Goal: Information Seeking & Learning: Learn about a topic

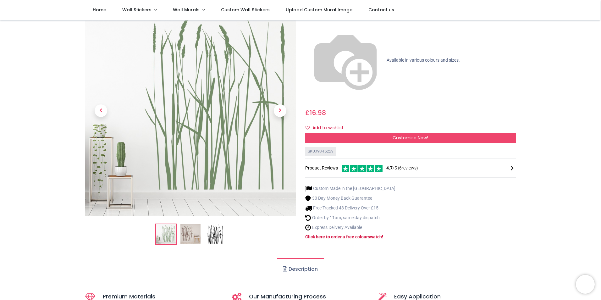
scroll to position [94, 0]
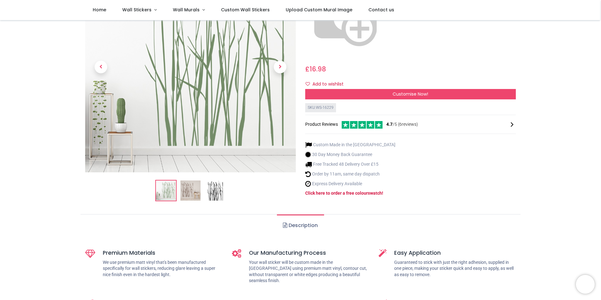
click at [214, 181] on img at bounding box center [215, 191] width 20 height 20
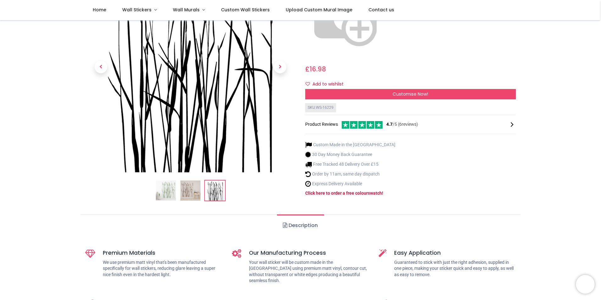
scroll to position [0, 0]
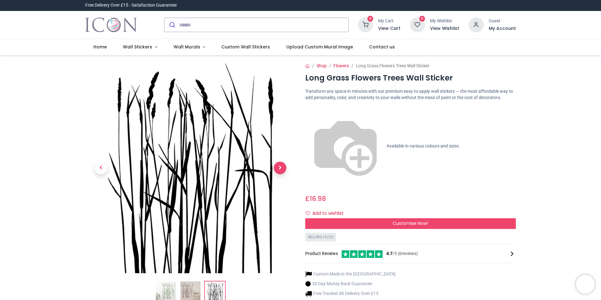
click at [279, 165] on span "Next" at bounding box center [280, 167] width 13 height 13
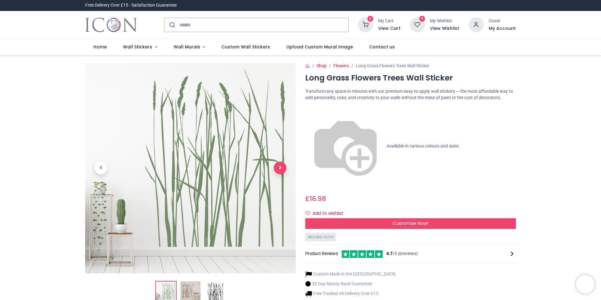
click at [279, 165] on span "Next" at bounding box center [280, 167] width 13 height 13
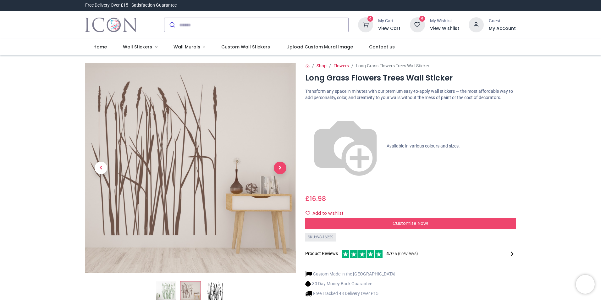
click at [279, 165] on span "Next" at bounding box center [280, 167] width 13 height 13
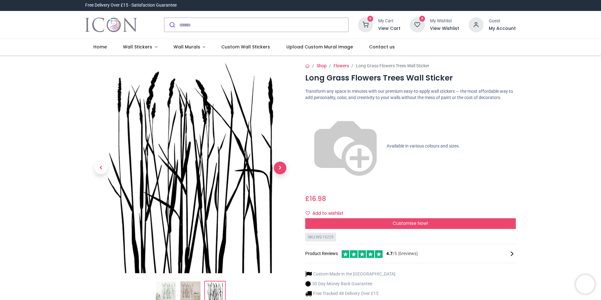
click at [279, 165] on span "Next" at bounding box center [280, 167] width 13 height 13
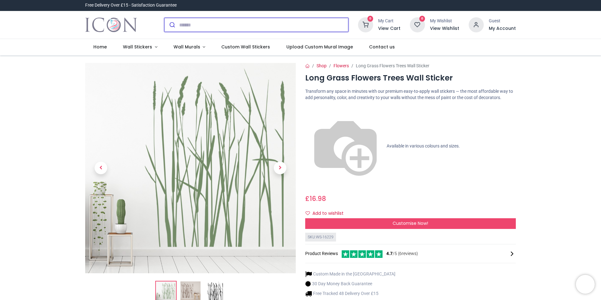
click at [193, 24] on input "search" at bounding box center [263, 25] width 169 height 14
type input "*********"
click at [164, 18] on button "submit" at bounding box center [171, 25] width 15 height 14
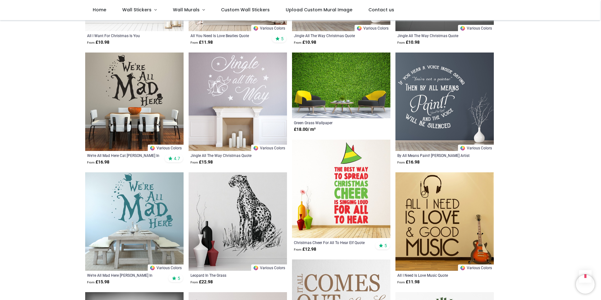
scroll to position [377, 0]
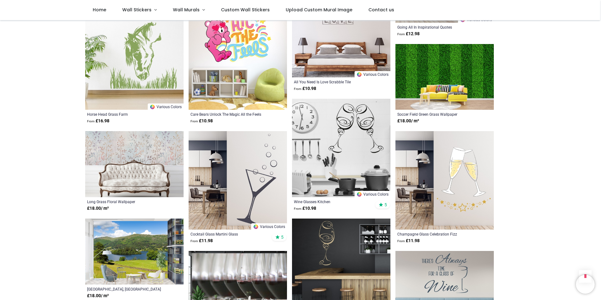
scroll to position [1413, 0]
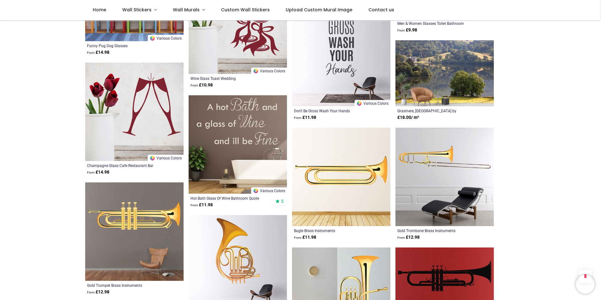
scroll to position [2136, 0]
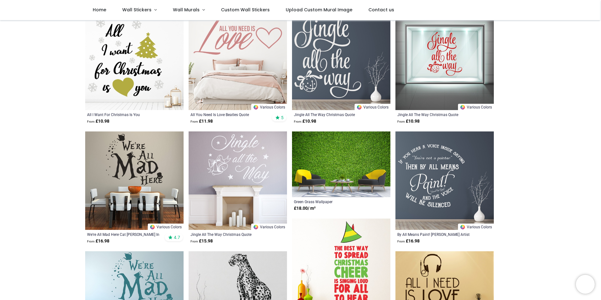
scroll to position [92, 0]
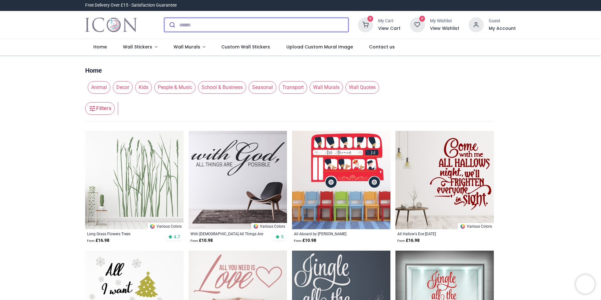
click at [185, 22] on input "search" at bounding box center [263, 25] width 169 height 14
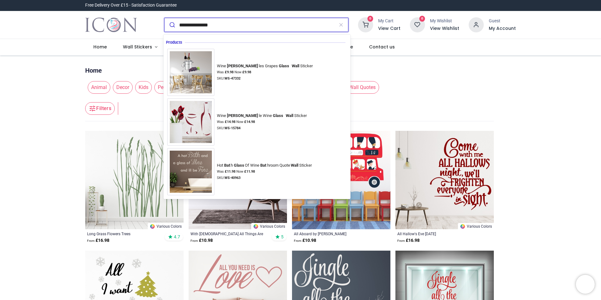
type input "**********"
click at [164, 18] on button "submit" at bounding box center [171, 25] width 15 height 14
